Goal: Task Accomplishment & Management: Manage account settings

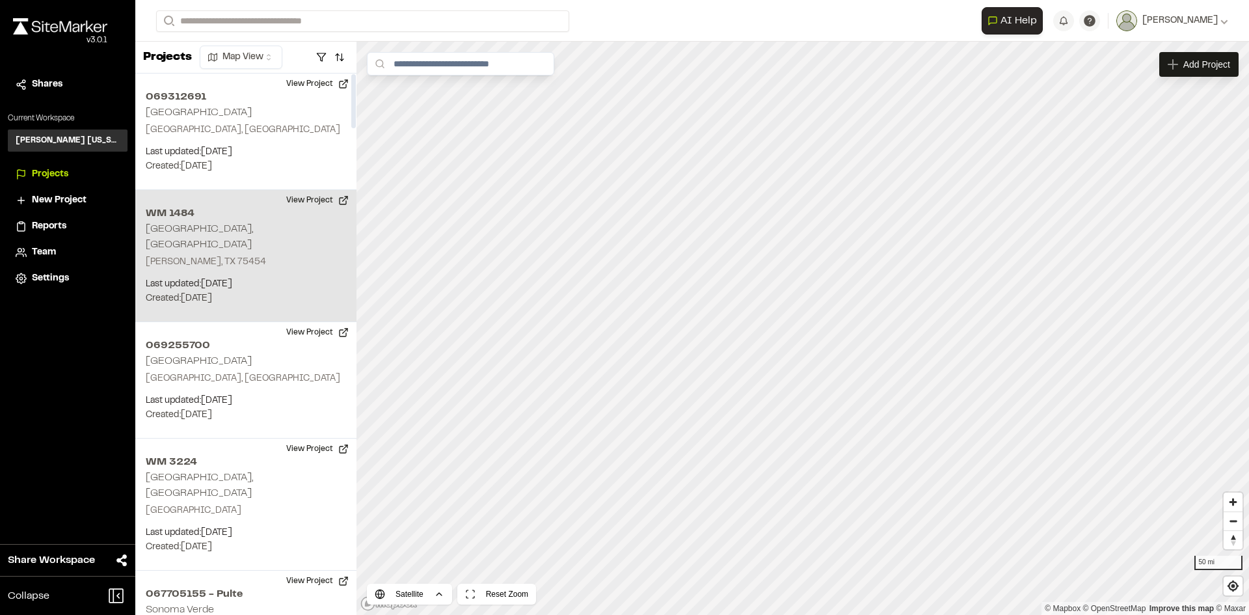
click at [221, 219] on h2 "WM 1484" at bounding box center [246, 214] width 200 height 16
click at [309, 194] on button "View Project" at bounding box center [317, 200] width 78 height 21
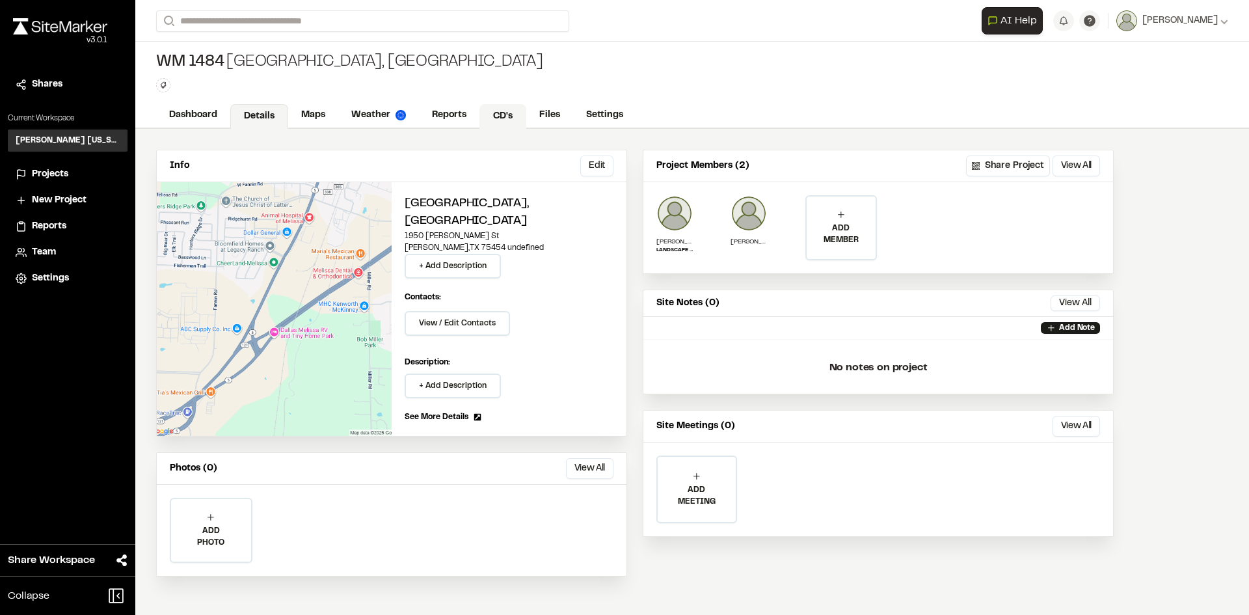
click at [500, 113] on link "CD's" at bounding box center [502, 116] width 47 height 25
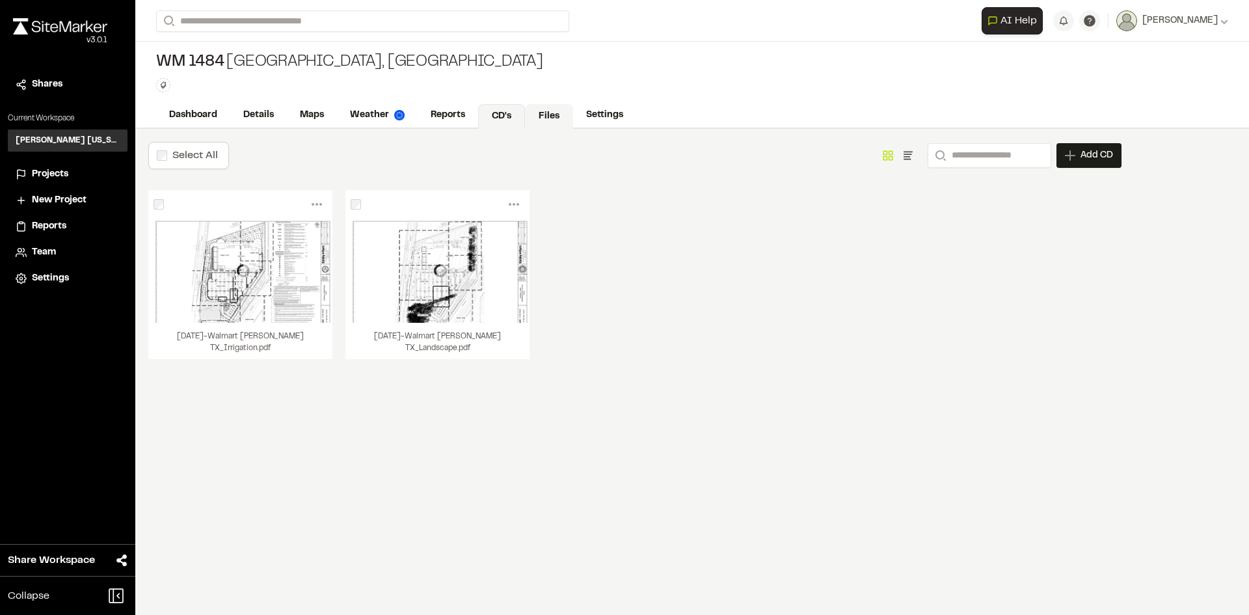
click at [554, 118] on link "Files" at bounding box center [549, 116] width 48 height 25
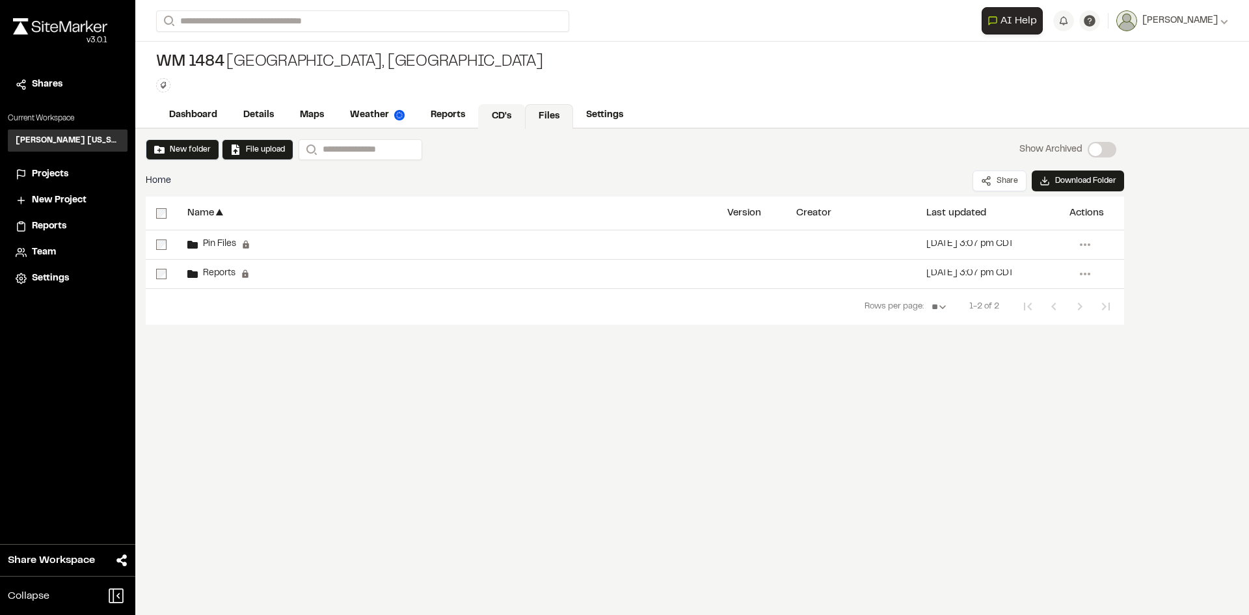
click at [494, 125] on link "CD's" at bounding box center [501, 116] width 47 height 25
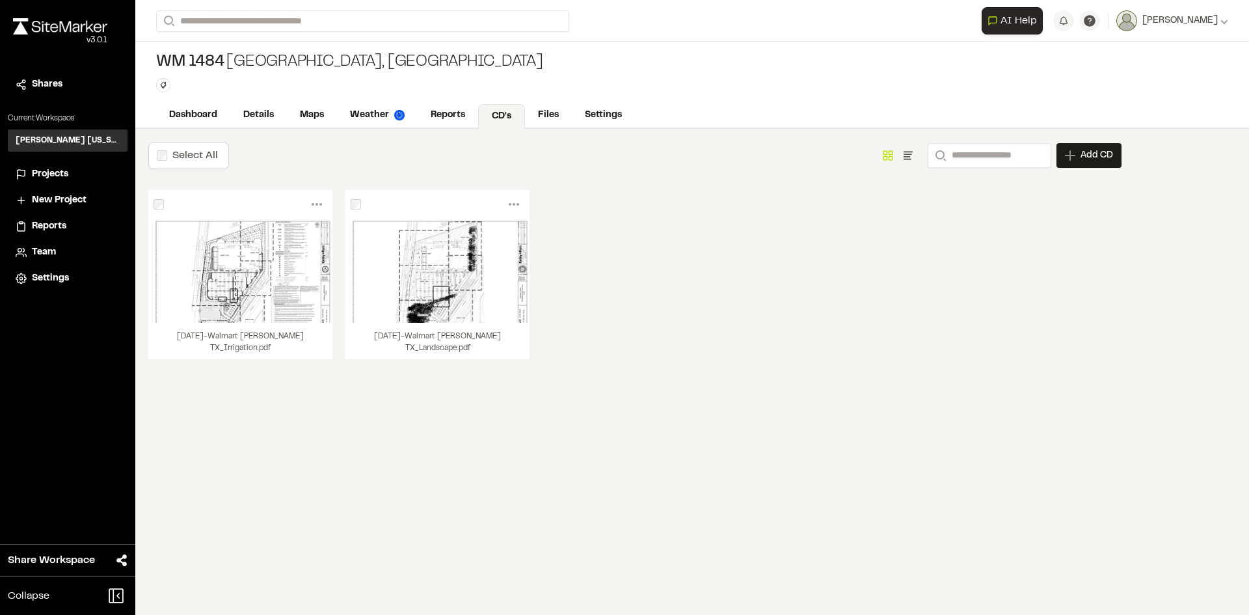
click at [1073, 164] on div "Add CD" at bounding box center [1088, 155] width 65 height 25
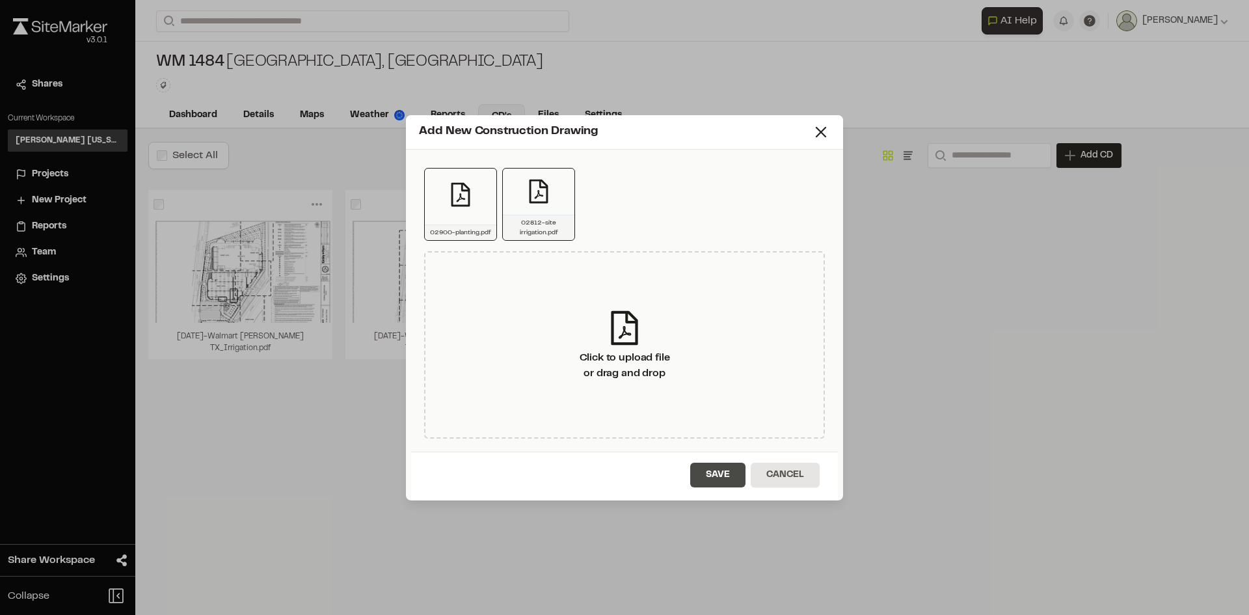
click at [721, 472] on button "Save" at bounding box center [717, 475] width 55 height 25
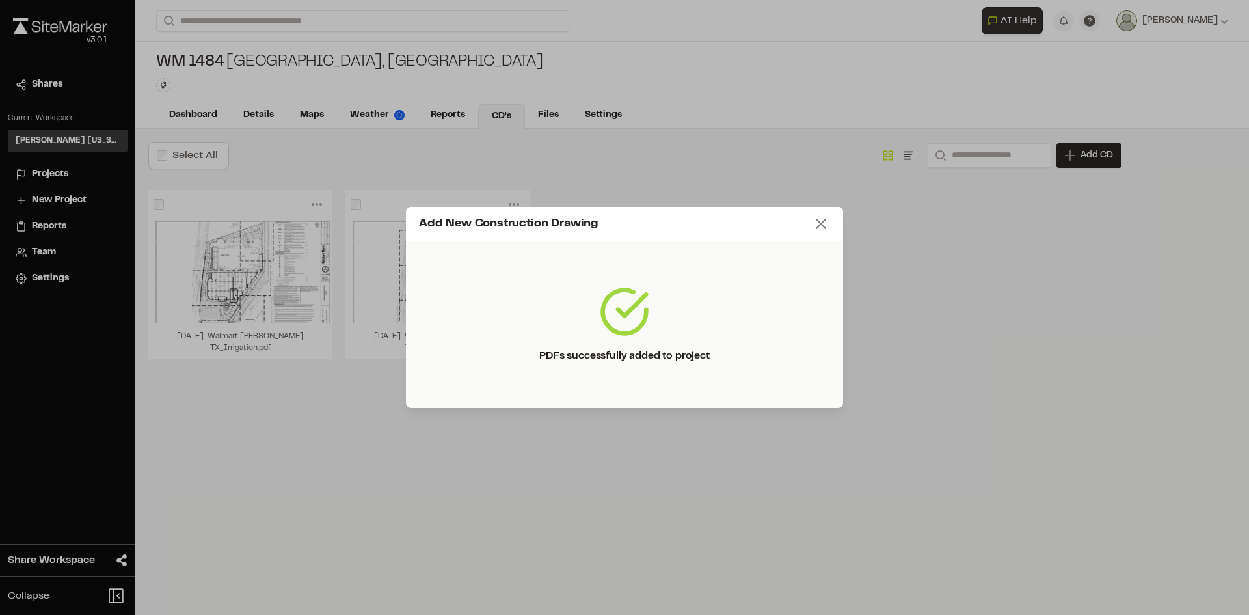
click at [827, 228] on icon at bounding box center [821, 224] width 18 height 18
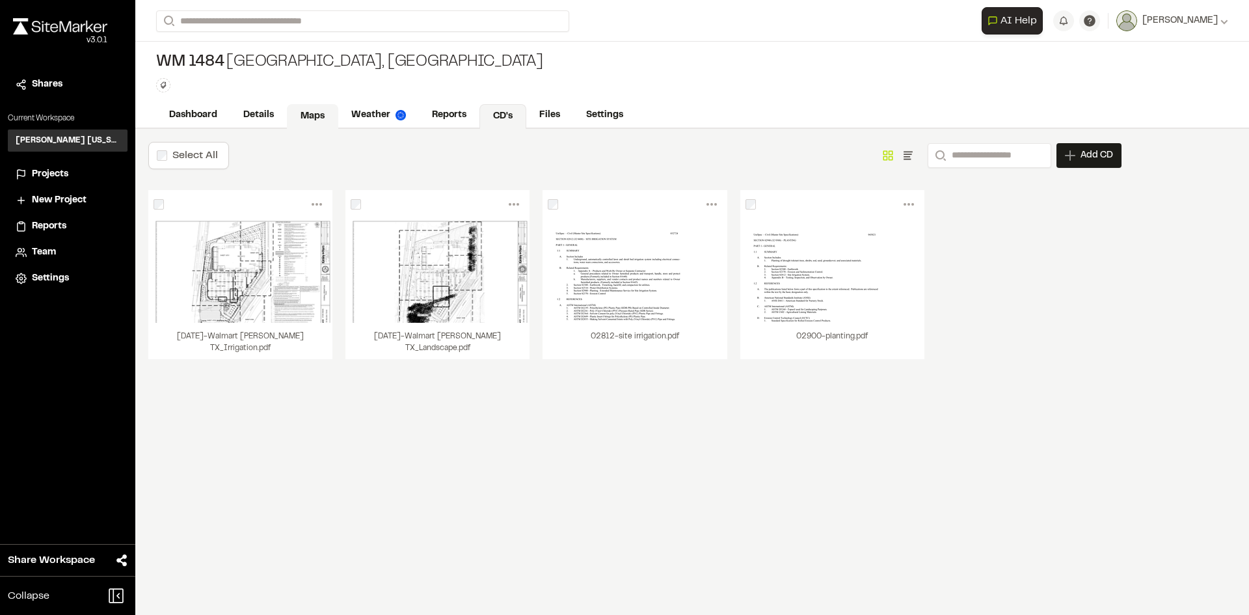
click at [328, 117] on link "Maps" at bounding box center [312, 116] width 51 height 25
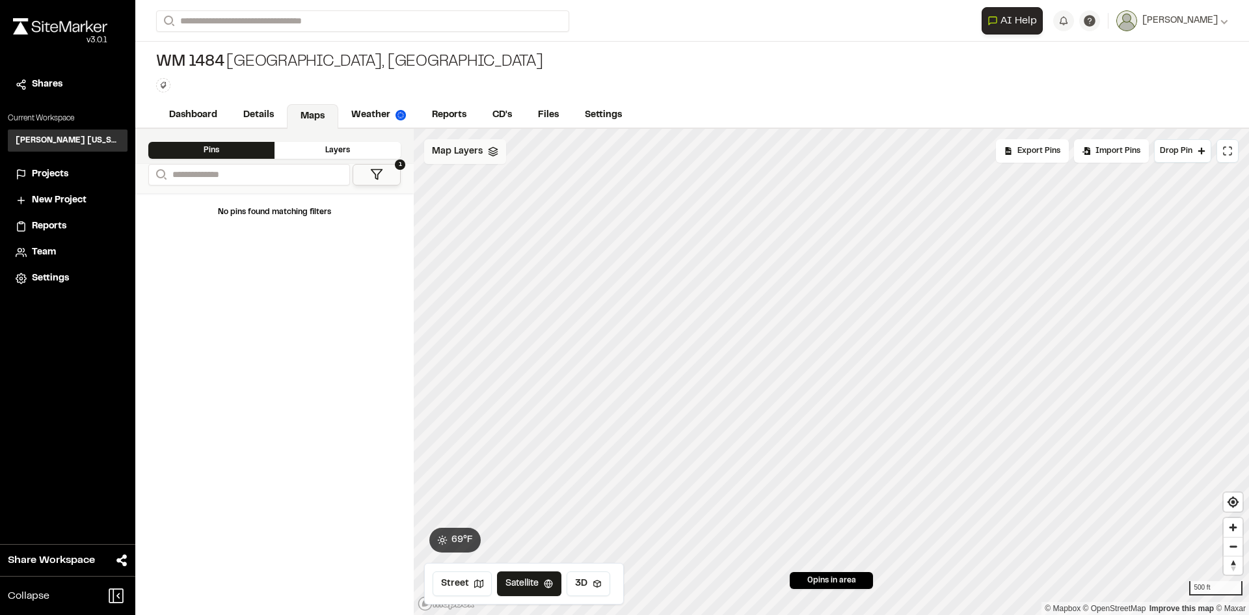
click at [485, 155] on div "Map Layers" at bounding box center [465, 151] width 82 height 25
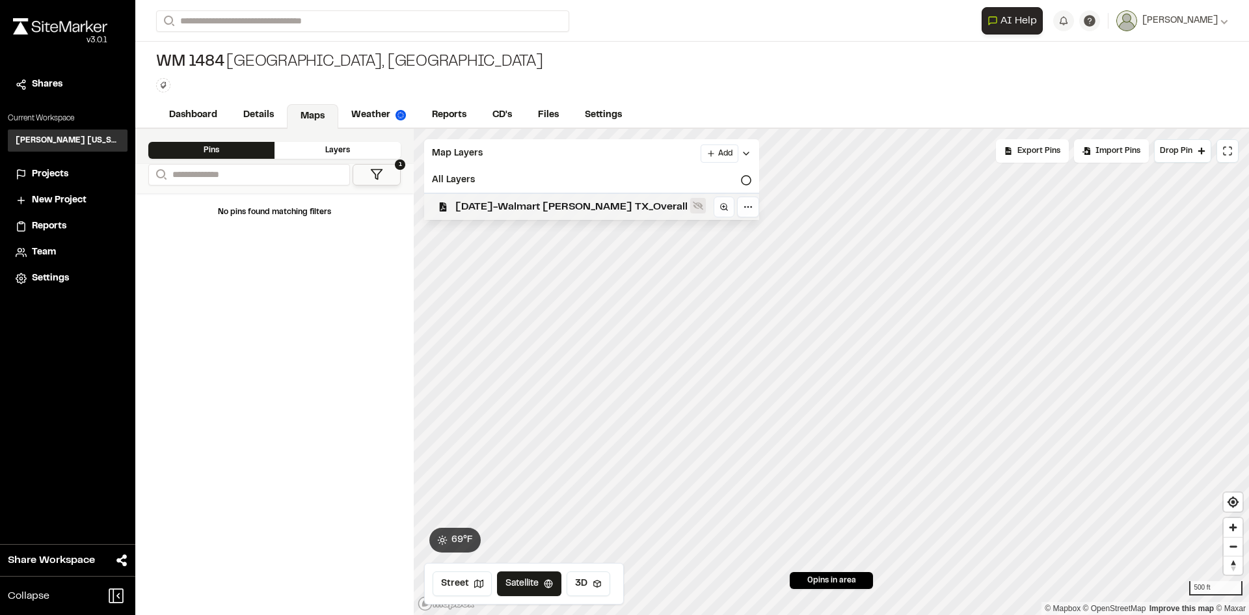
click at [693, 206] on icon at bounding box center [698, 205] width 10 height 10
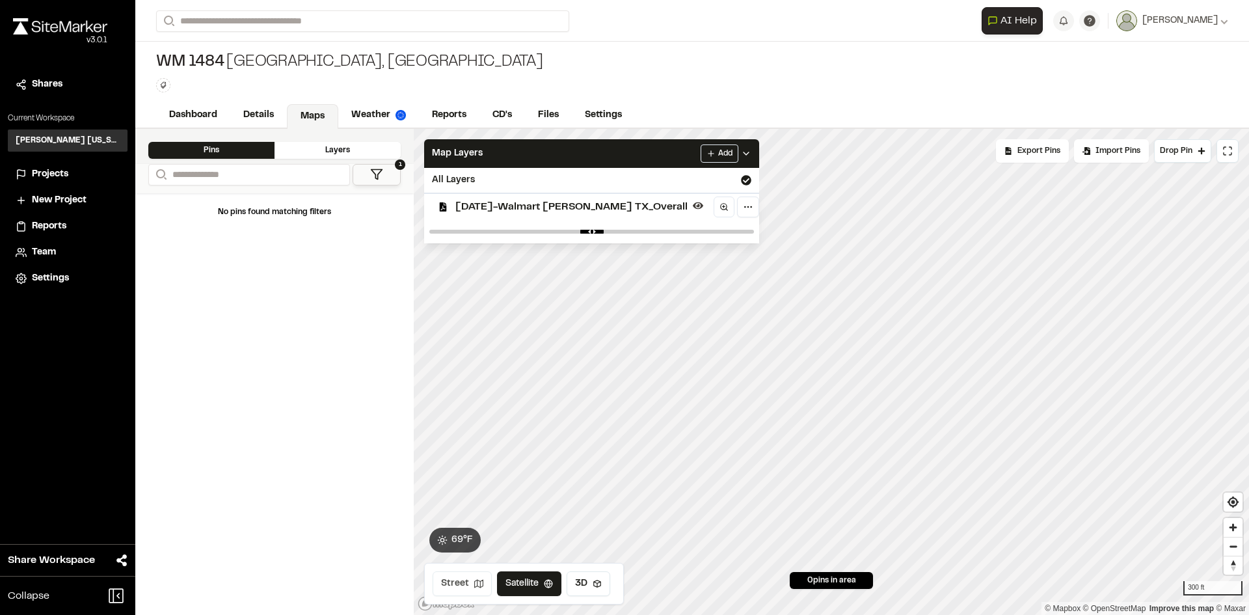
click at [477, 591] on button "Street" at bounding box center [462, 583] width 59 height 25
click at [529, 579] on button "Satellite" at bounding box center [529, 583] width 68 height 25
click at [741, 153] on icon at bounding box center [746, 153] width 10 height 10
